Goal: Task Accomplishment & Management: Complete application form

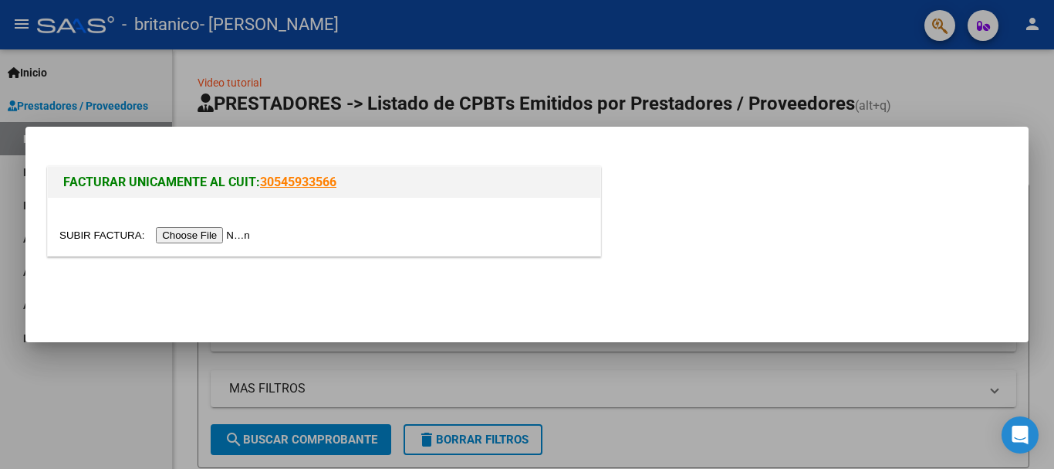
click at [234, 235] on input "file" at bounding box center [156, 235] width 195 height 16
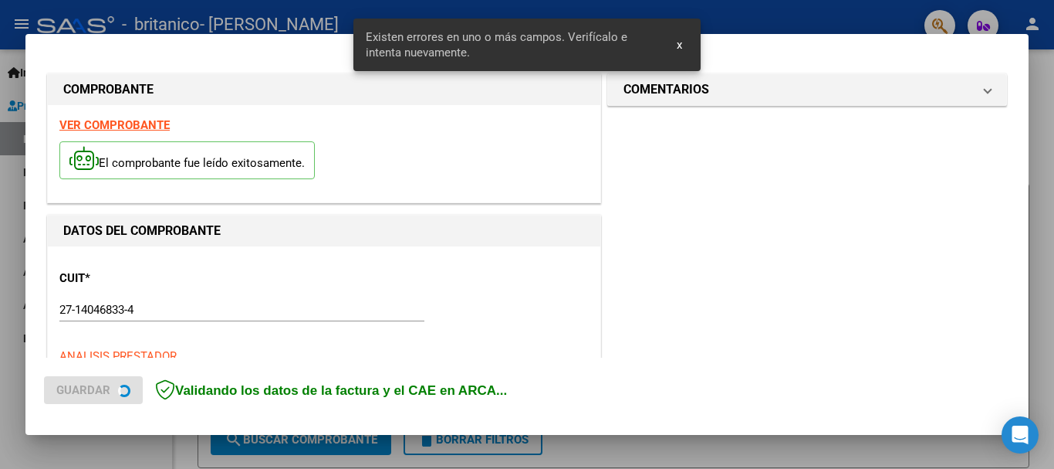
scroll to position [385, 0]
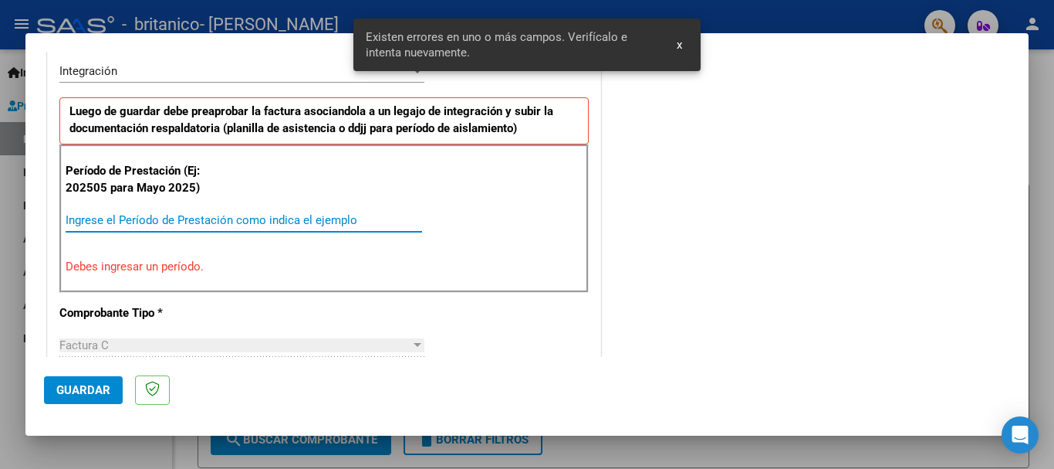
click at [241, 214] on input "Ingrese el Período de Prestación como indica el ejemplo" at bounding box center [244, 220] width 357 height 14
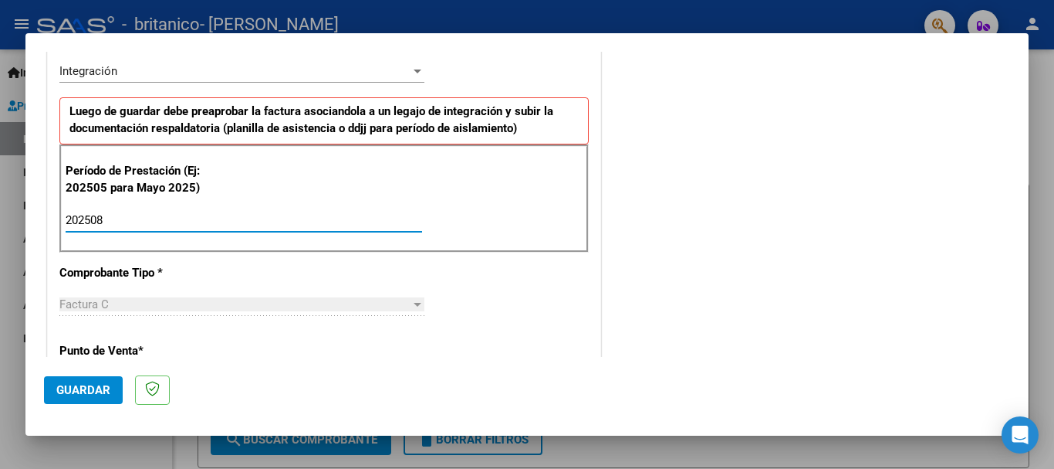
type input "202508"
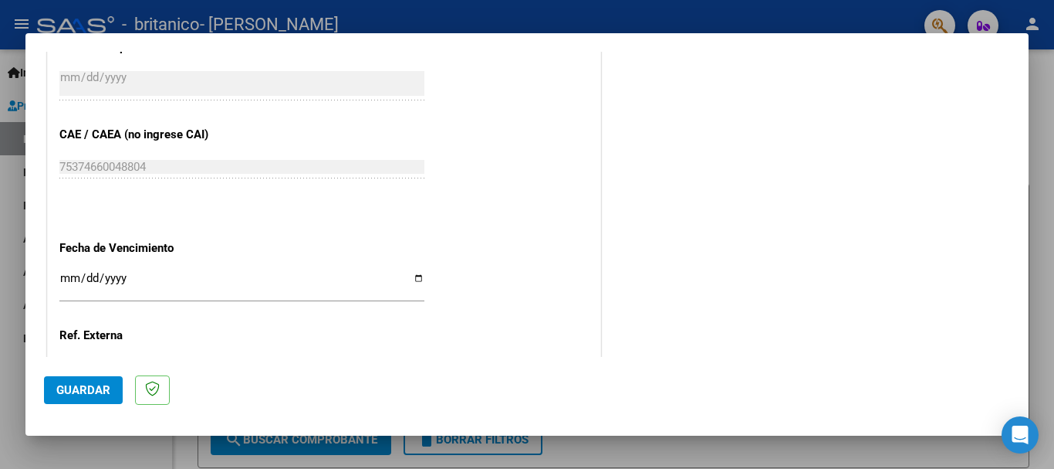
scroll to position [1003, 0]
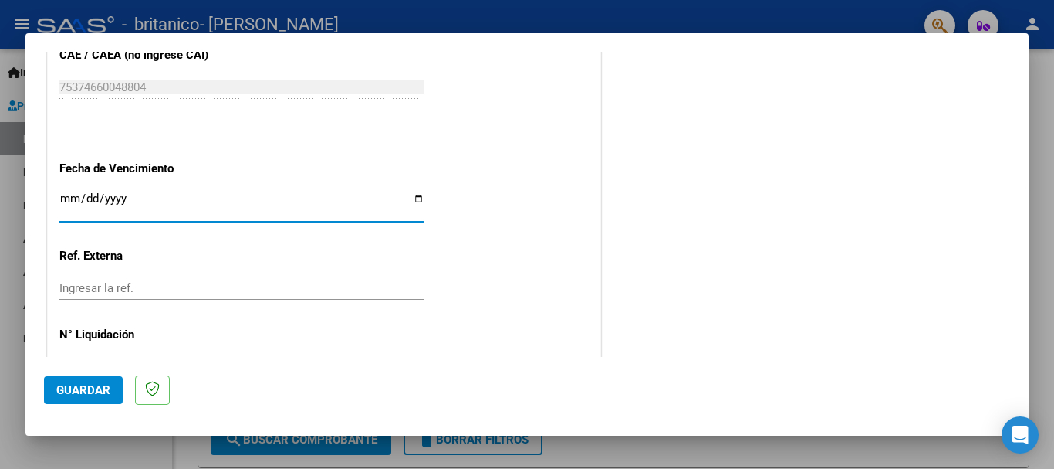
click at [126, 205] on input "Ingresar la fecha" at bounding box center [241, 204] width 365 height 25
click at [415, 201] on input "Ingresar la fecha" at bounding box center [241, 204] width 365 height 25
type input "[DATE]"
click at [52, 384] on button "Guardar" at bounding box center [83, 390] width 79 height 28
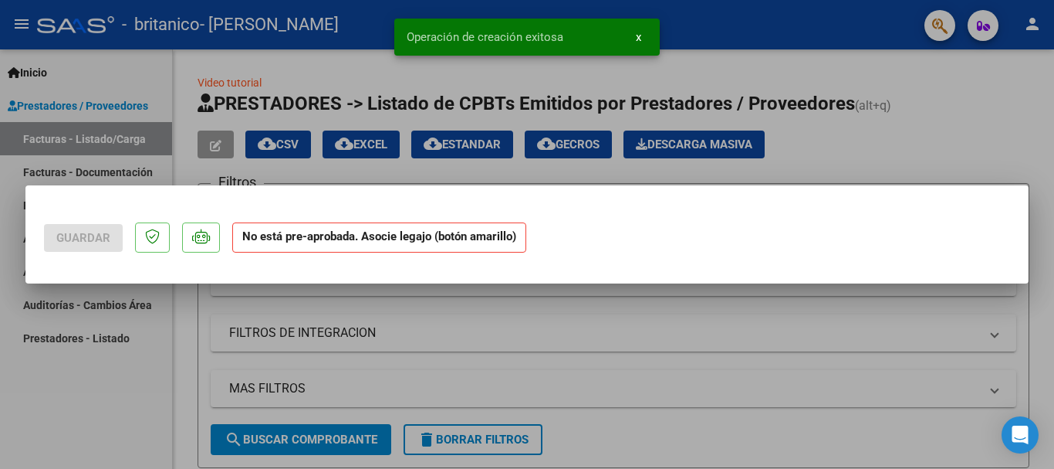
scroll to position [0, 0]
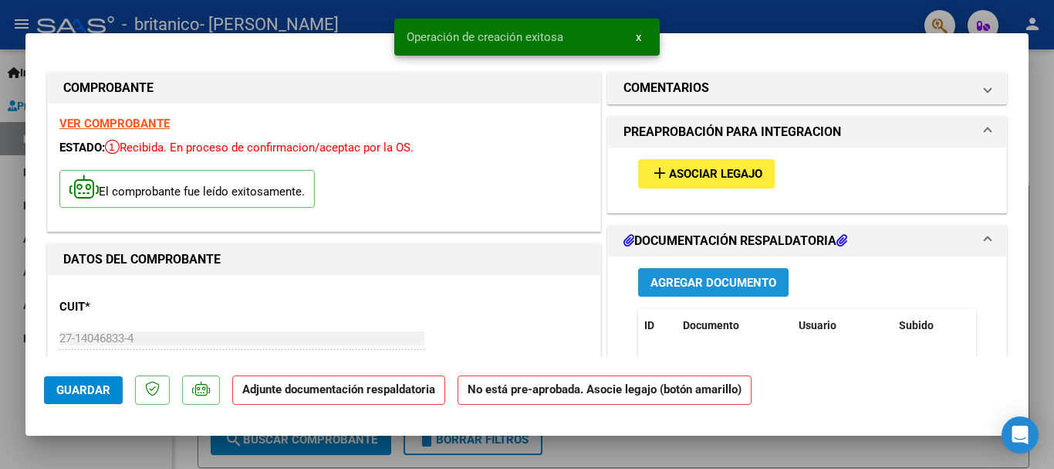
click at [699, 279] on span "Agregar Documento" at bounding box center [714, 283] width 126 height 14
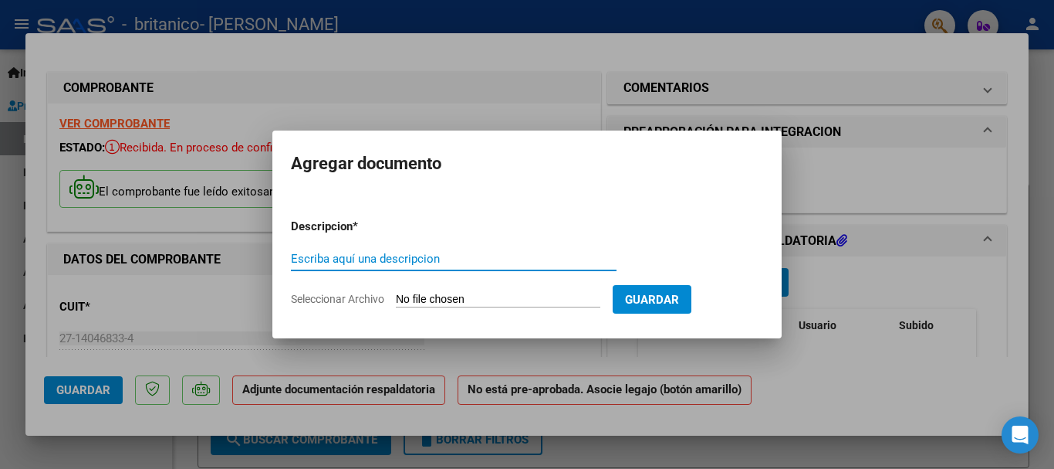
click at [470, 243] on form "Descripcion * Escriba aquí una descripcion Seleccionar Archivo Guardar" at bounding box center [527, 262] width 472 height 113
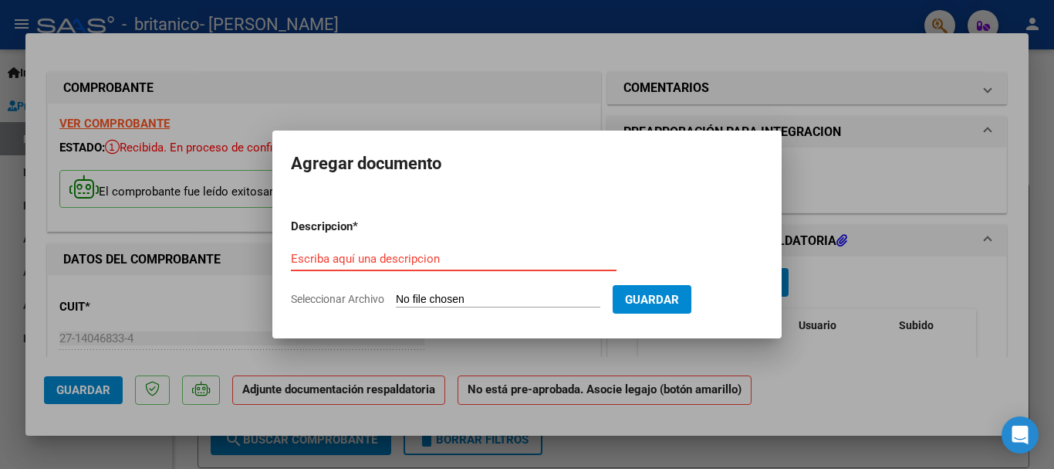
click at [476, 257] on input "Escriba aquí una descripcion" at bounding box center [454, 259] width 326 height 14
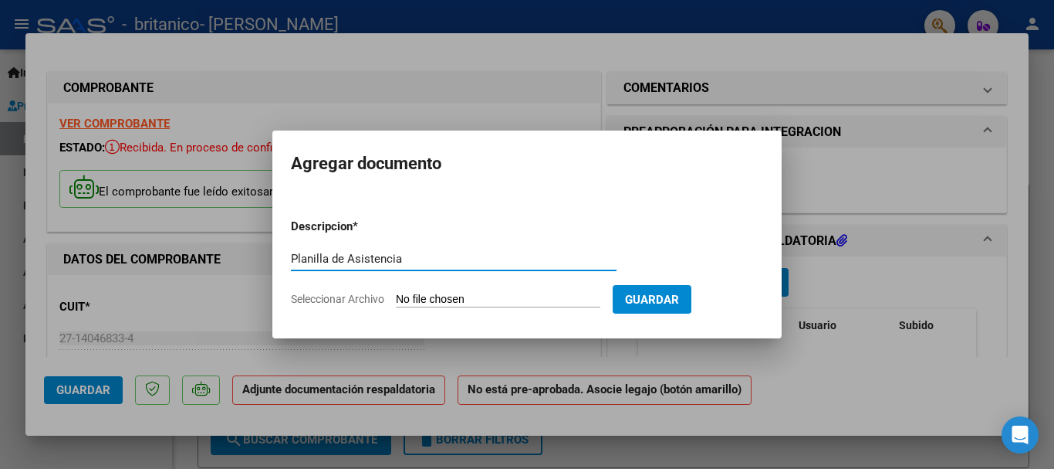
type input "Planilla de Asistencia"
click at [473, 293] on input "Seleccionar Archivo" at bounding box center [498, 300] width 205 height 15
type input "C:\fakepath\HB planilla de asistencia [DATE] [PERSON_NAME].pdf"
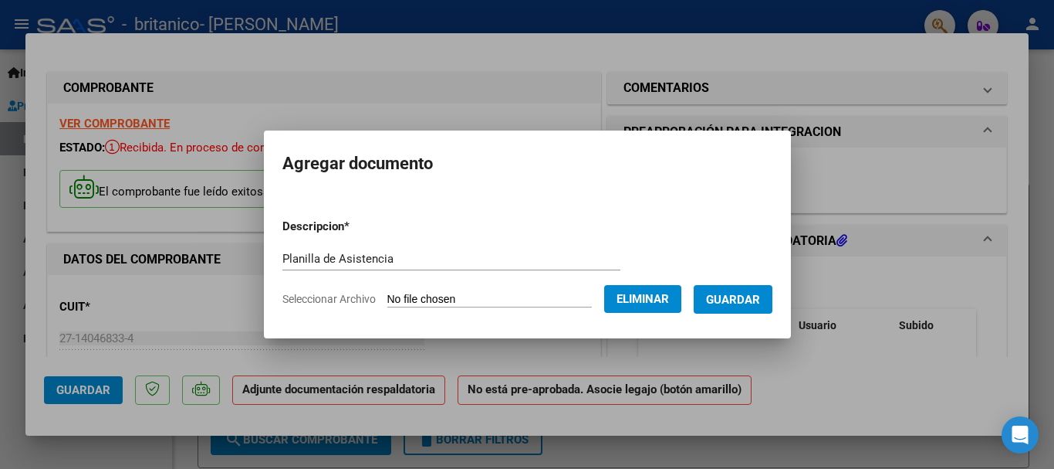
click at [740, 296] on span "Guardar" at bounding box center [733, 300] width 54 height 14
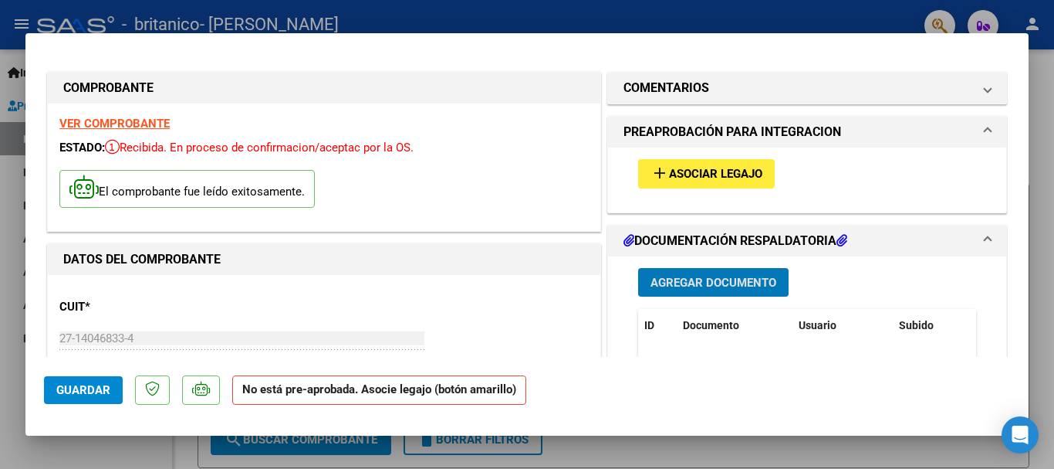
click at [699, 175] on span "Asociar Legajo" at bounding box center [715, 175] width 93 height 14
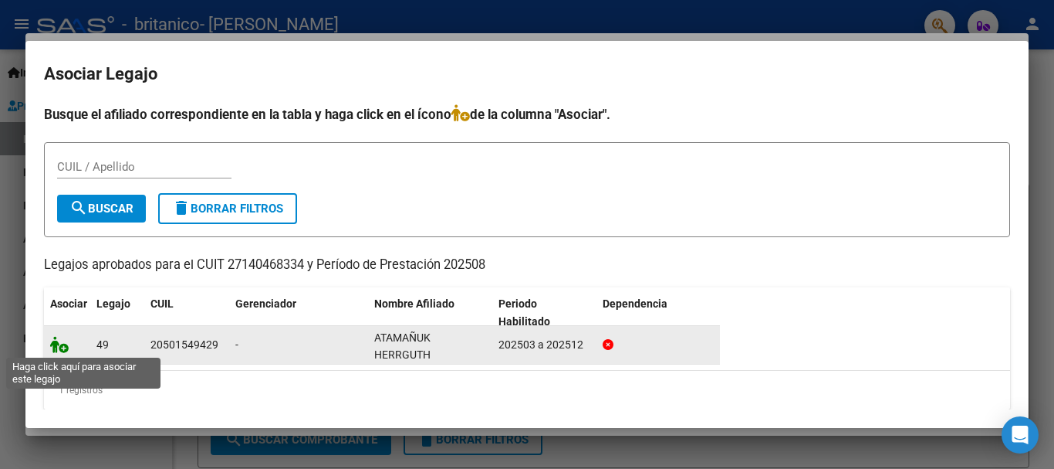
click at [56, 349] on icon at bounding box center [59, 344] width 19 height 17
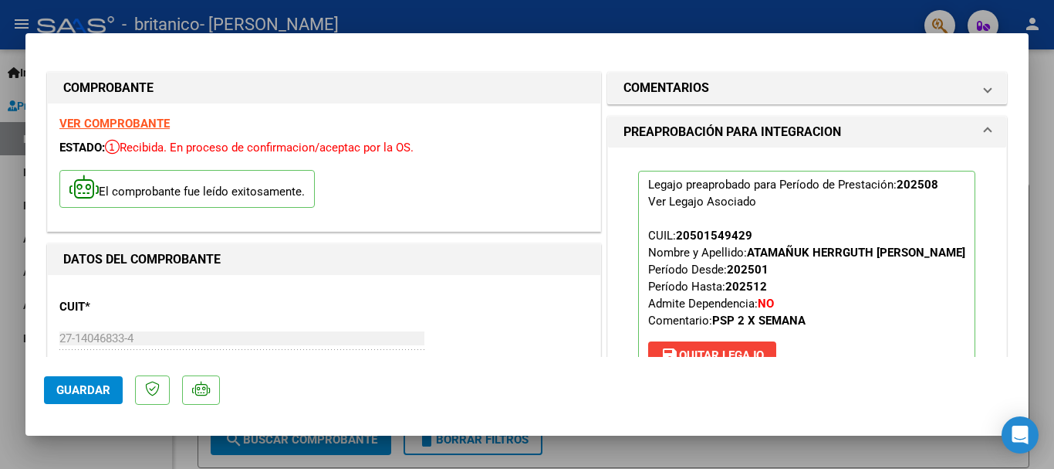
click at [1044, 191] on div at bounding box center [527, 234] width 1054 height 469
type input "$ 0,00"
